Goal: Task Accomplishment & Management: Manage account settings

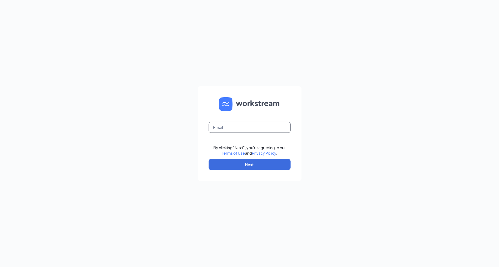
click at [261, 122] on input "text" at bounding box center [250, 127] width 82 height 11
type input "admin@cfakeller.com"
click at [250, 161] on button "Next" at bounding box center [250, 164] width 82 height 11
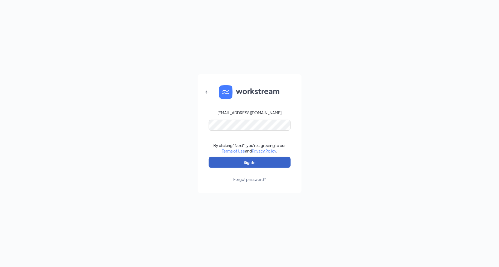
click at [239, 165] on button "Sign In" at bounding box center [250, 162] width 82 height 11
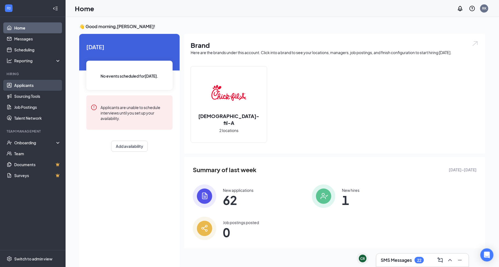
click at [28, 83] on link "Applicants" at bounding box center [37, 85] width 47 height 11
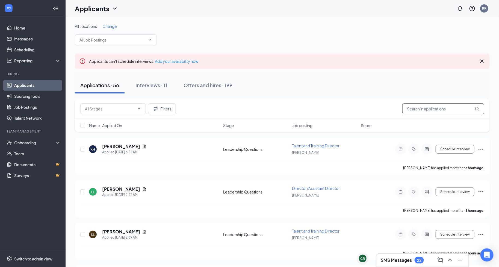
click at [439, 107] on input "text" at bounding box center [443, 108] width 82 height 11
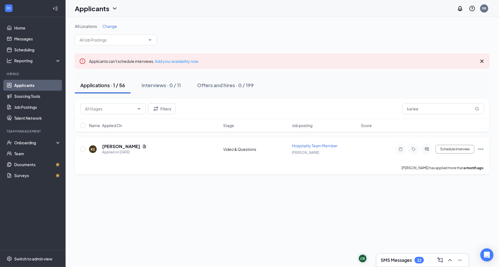
click at [482, 149] on icon "Ellipses" at bounding box center [481, 149] width 7 height 7
click at [304, 209] on div "All Locations Change Applicants can't schedule interviews. Add your availabilit…" at bounding box center [282, 142] width 433 height 250
click at [436, 106] on input "karlee" at bounding box center [443, 108] width 82 height 11
type input "yestin"
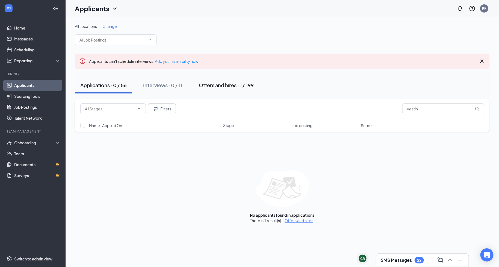
click at [214, 85] on div "Offers and hires · 1 / 199" at bounding box center [226, 85] width 55 height 7
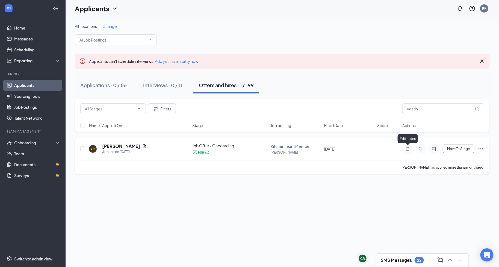
click at [410, 149] on icon "Note" at bounding box center [407, 149] width 7 height 4
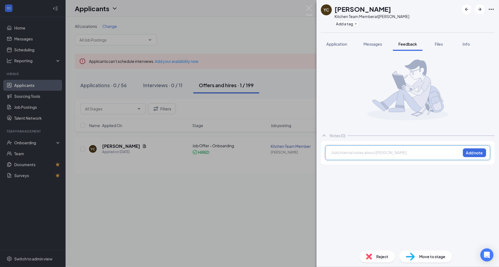
click at [259, 232] on div "YC [PERSON_NAME] Kitchen Team Member at [PERSON_NAME] Add a tag Application Mes…" at bounding box center [249, 133] width 499 height 267
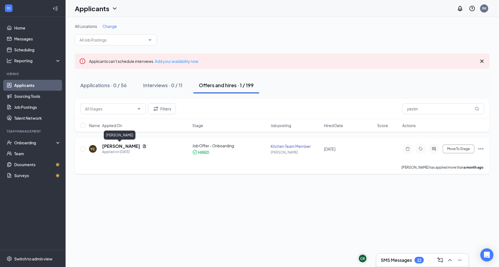
click at [117, 144] on h5 "[PERSON_NAME]" at bounding box center [121, 146] width 38 height 6
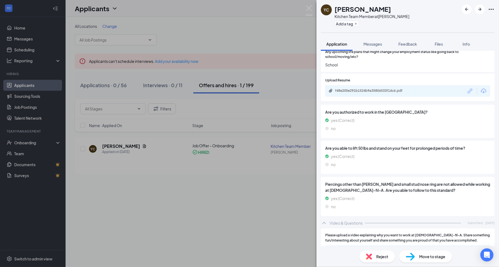
scroll to position [730, 0]
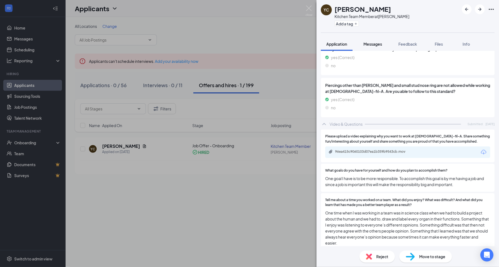
click at [369, 48] on button "Messages" at bounding box center [372, 44] width 29 height 14
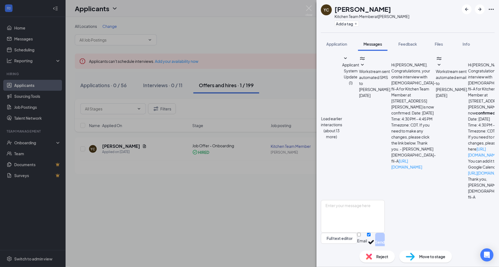
scroll to position [68, 0]
click at [437, 37] on button "Files" at bounding box center [439, 44] width 22 height 14
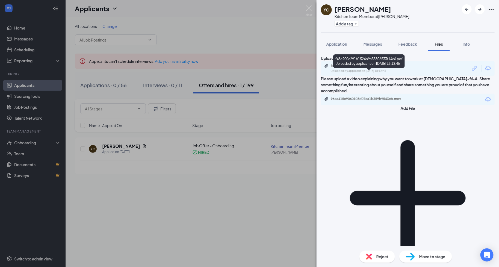
click at [378, 73] on div "Uploaded by applicant on [DATE] 18:12:45" at bounding box center [372, 71] width 82 height 4
click at [263, 237] on div "YC [PERSON_NAME] Kitchen Team Member at [PERSON_NAME] Add a tag Application Mes…" at bounding box center [249, 133] width 499 height 267
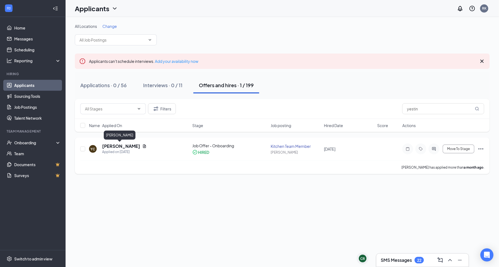
click at [123, 147] on h5 "[PERSON_NAME]" at bounding box center [121, 146] width 38 height 6
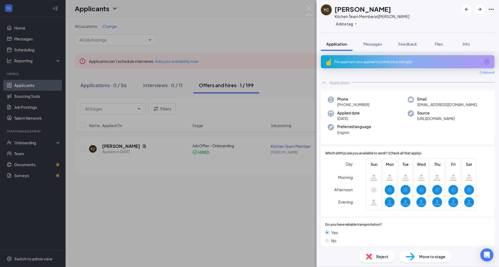
click at [219, 225] on div "YC [PERSON_NAME] Kitchen Team Member at [PERSON_NAME] Add a tag Application Mes…" at bounding box center [249, 133] width 499 height 267
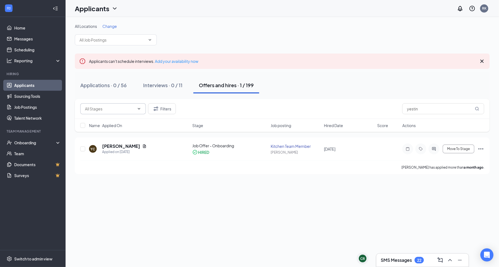
click at [143, 112] on span at bounding box center [113, 108] width 66 height 11
click at [162, 109] on button "Filters" at bounding box center [162, 108] width 28 height 11
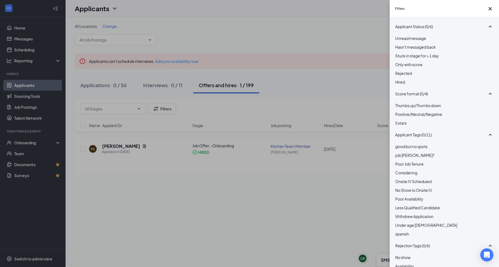
click at [398, 70] on div at bounding box center [444, 70] width 98 height 0
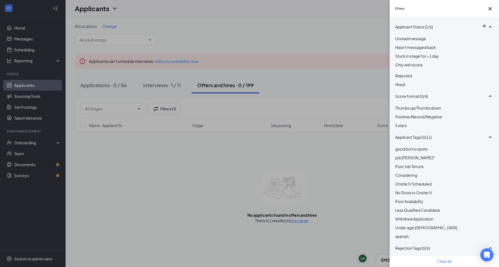
click at [162, 86] on div "Filters Applicant Status (1/6) Unread message Hasn't messaged back Stuck in sta…" at bounding box center [249, 133] width 499 height 267
click at [242, 175] on div "Filters Applicant Status (1/6) Unread message Hasn't messaged back Stuck in sta…" at bounding box center [249, 133] width 499 height 267
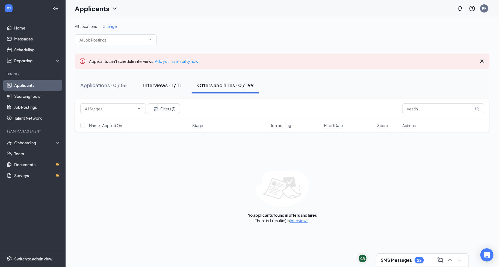
click at [157, 84] on div "Interviews · 1 / 11" at bounding box center [162, 85] width 38 height 7
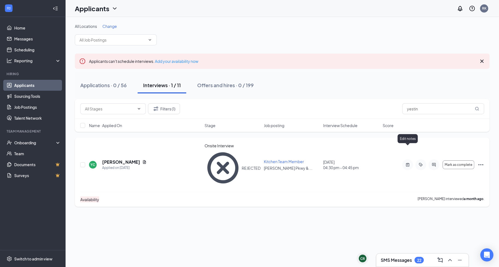
click at [408, 163] on icon "ActiveNote" at bounding box center [407, 165] width 3 height 4
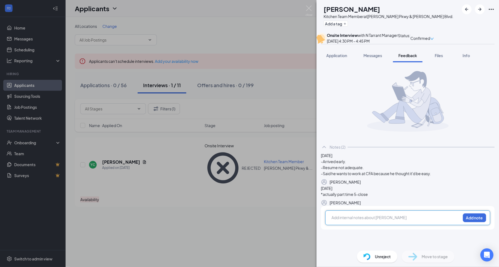
scroll to position [30, 0]
click at [298, 201] on div "YC [PERSON_NAME] Kitchen Team Member at [PERSON_NAME][GEOGRAPHIC_DATA][PERSON_N…" at bounding box center [249, 133] width 499 height 267
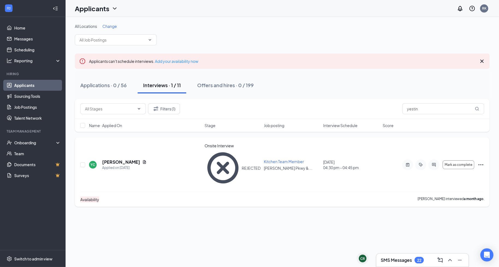
click at [480, 161] on icon "Ellipses" at bounding box center [481, 164] width 7 height 7
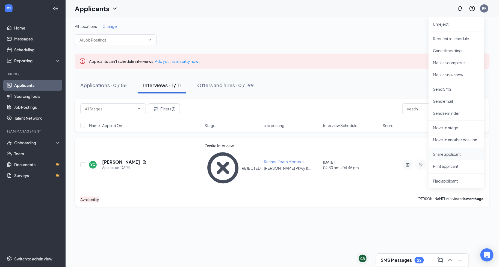
click at [436, 152] on p "Share applicant" at bounding box center [456, 153] width 47 height 5
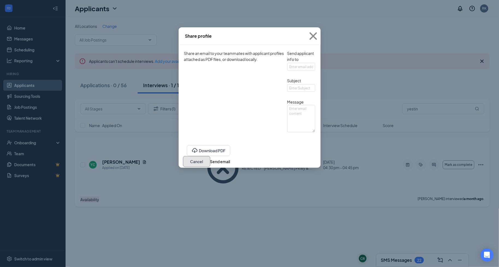
click at [210, 167] on button "Cancel" at bounding box center [196, 161] width 27 height 11
